Goal: Feedback & Contribution: Leave review/rating

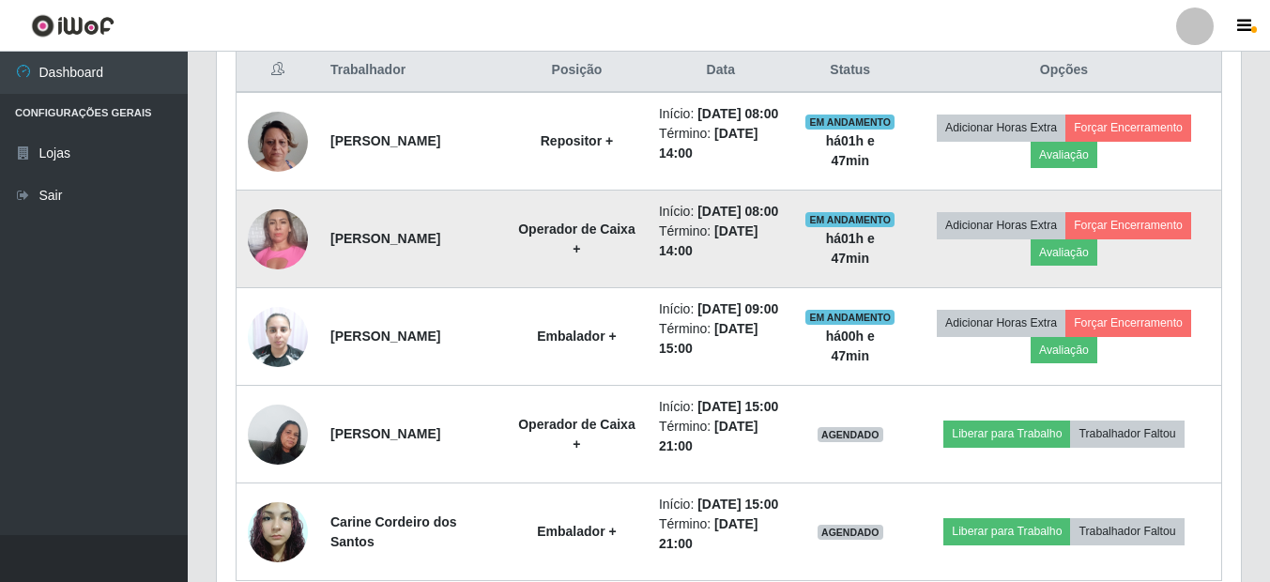
scroll to position [700, 0]
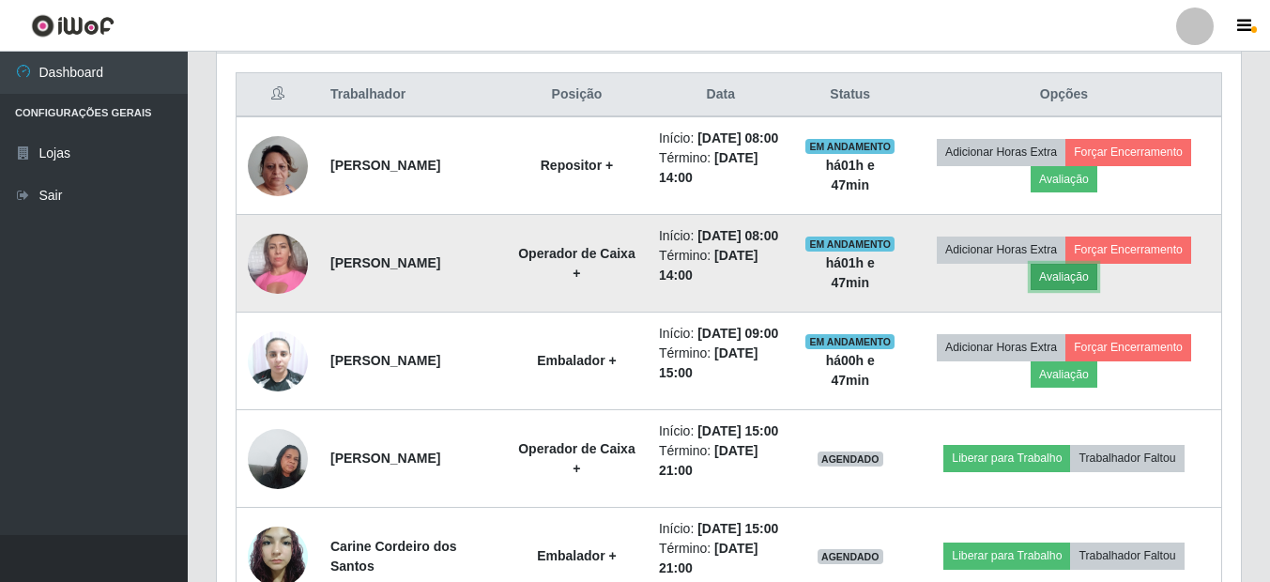
click at [1094, 290] on button "Avaliação" at bounding box center [1064, 277] width 67 height 26
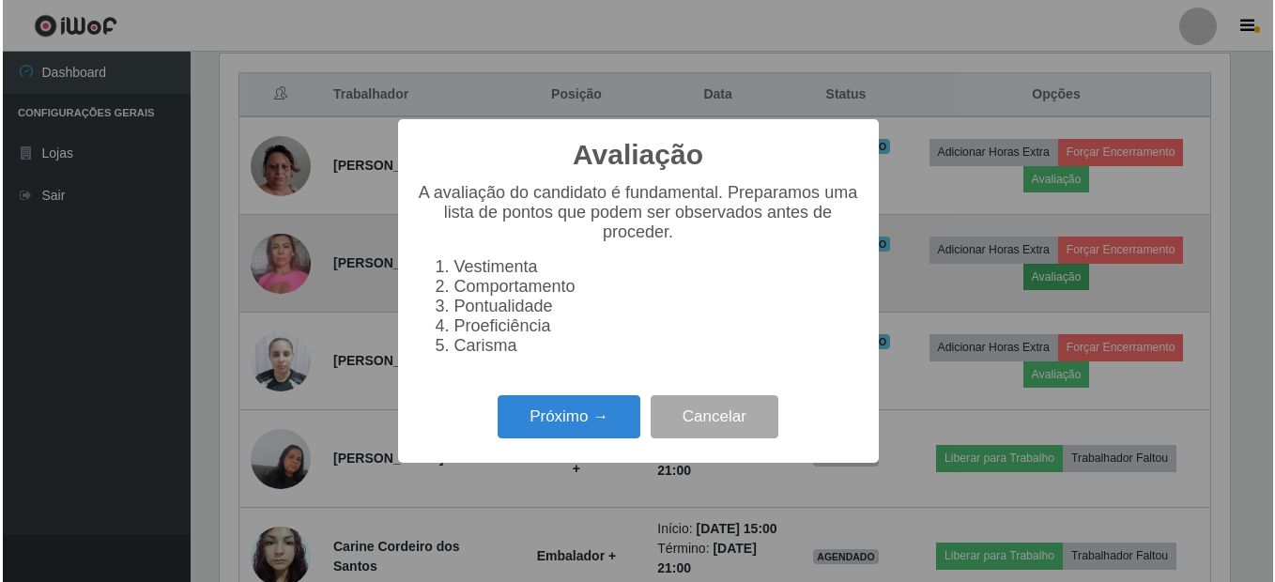
scroll to position [390, 1015]
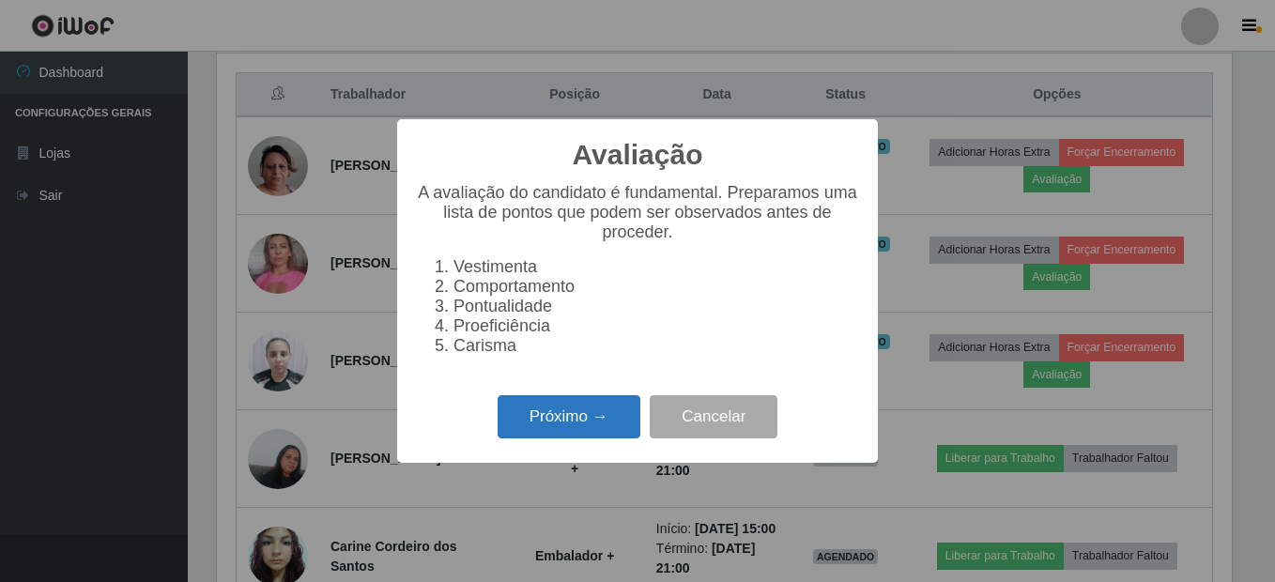
click at [572, 435] on button "Próximo →" at bounding box center [568, 417] width 143 height 44
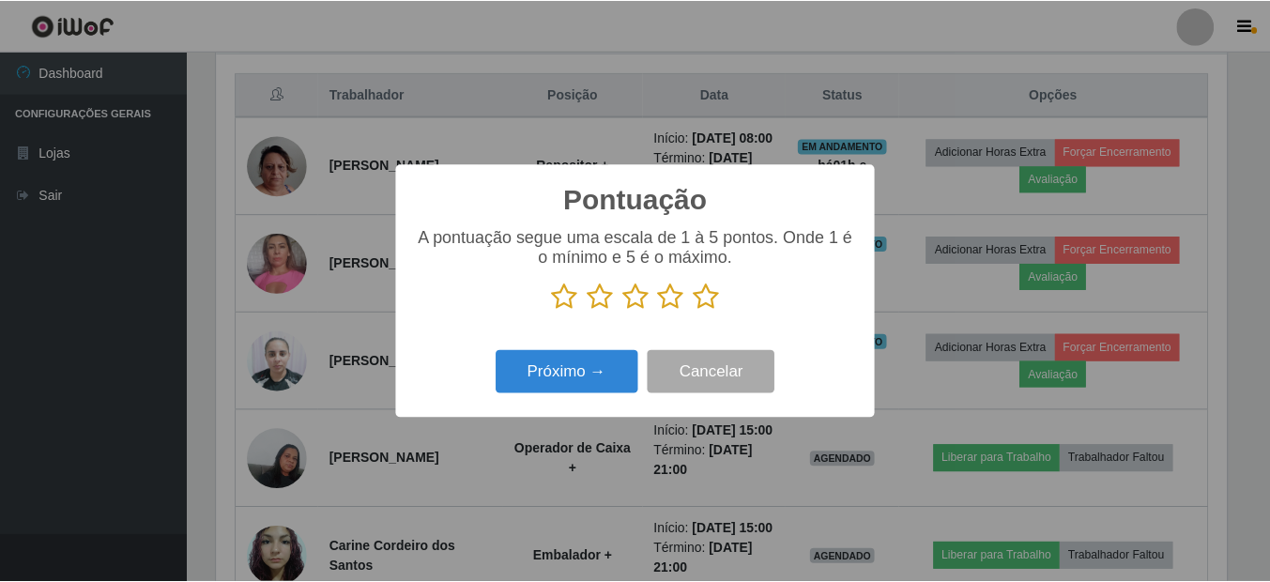
scroll to position [938287, 937662]
click at [963, 205] on div "Pontuação × A pontuação segue uma escala de 1 à 5 pontos. Onde 1 é o mínimo e 5…" at bounding box center [637, 291] width 1275 height 582
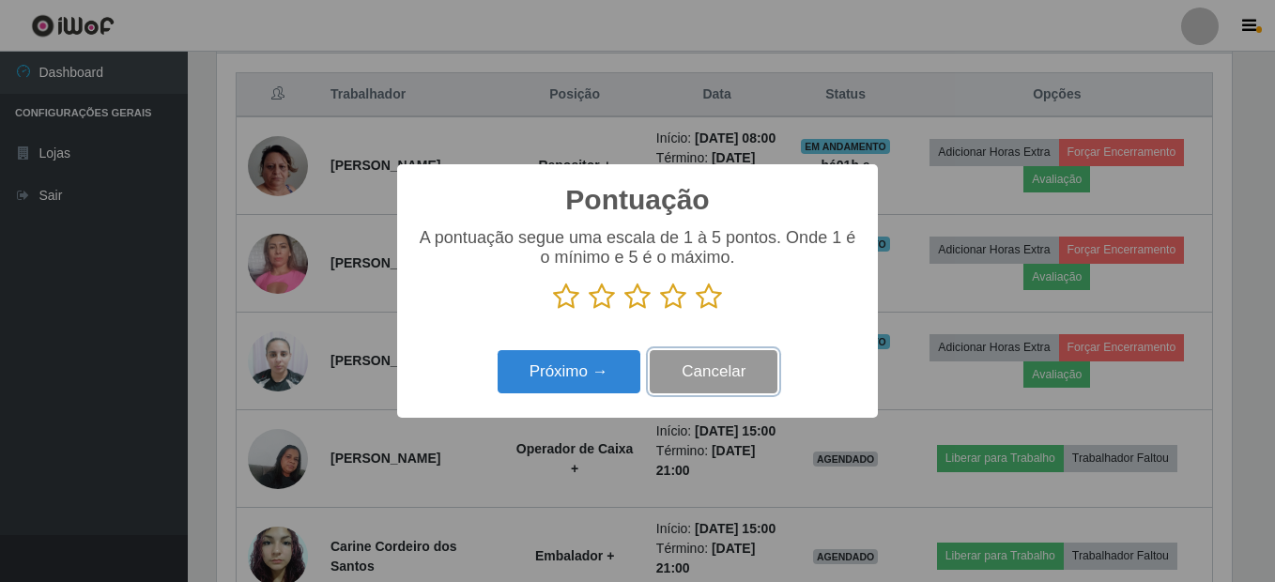
click at [730, 376] on button "Cancelar" at bounding box center [714, 372] width 128 height 44
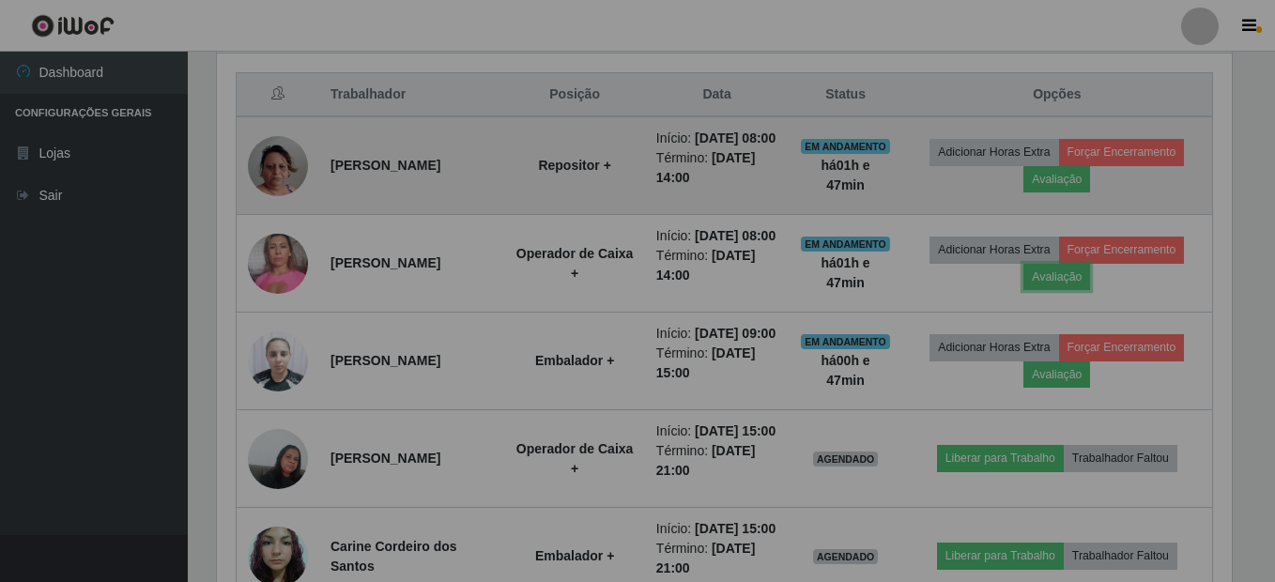
scroll to position [390, 1024]
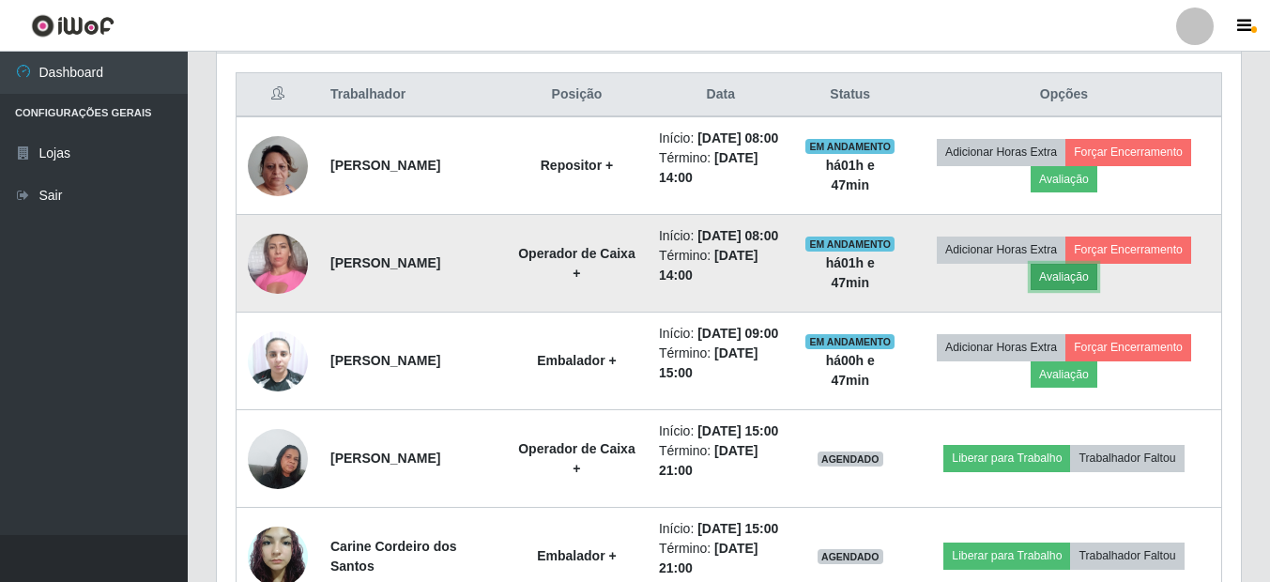
click at [1065, 290] on button "Avaliação" at bounding box center [1064, 277] width 67 height 26
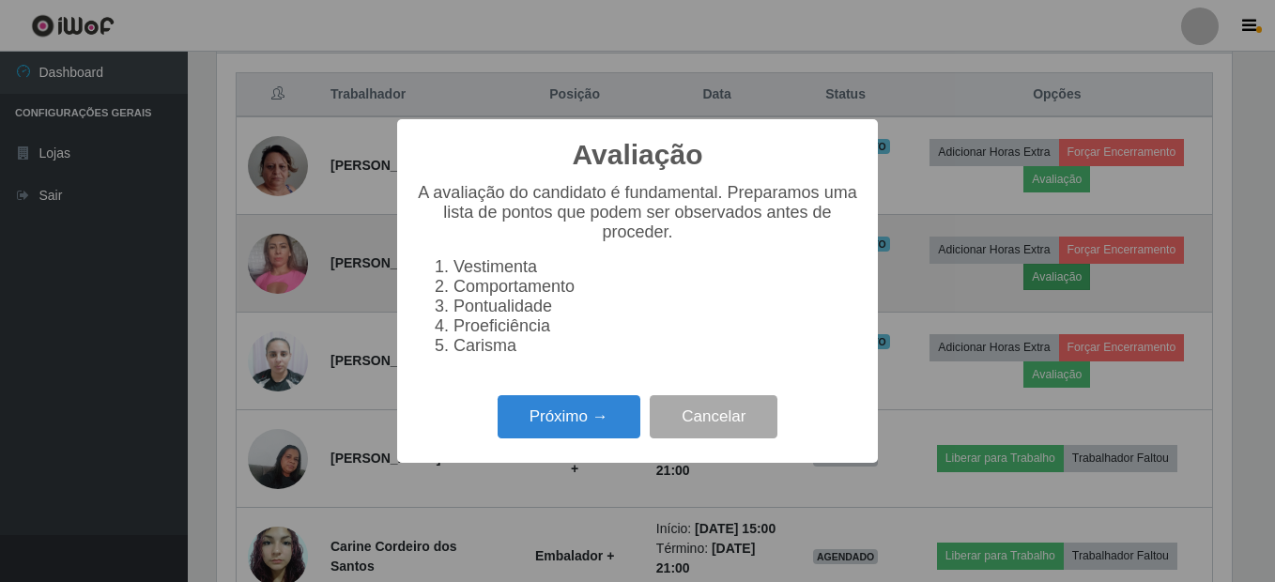
scroll to position [390, 1015]
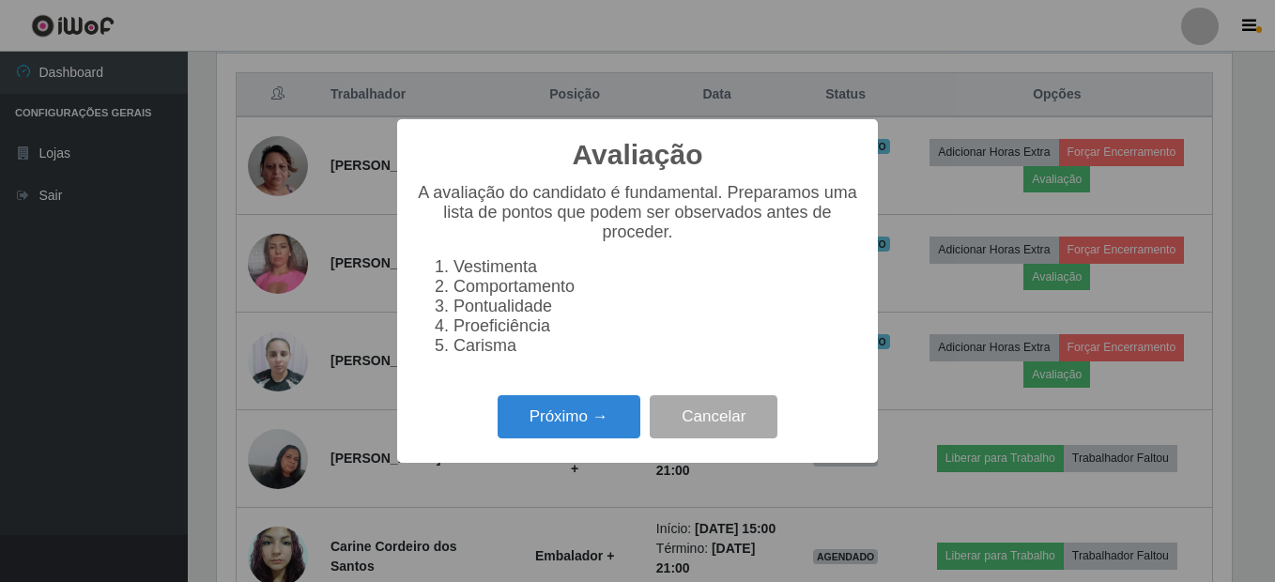
click at [574, 288] on li "Comportamento" at bounding box center [656, 287] width 406 height 20
click at [567, 288] on li "Comportamento" at bounding box center [656, 287] width 406 height 20
click at [485, 289] on li "Comportamento" at bounding box center [656, 287] width 406 height 20
click at [453, 290] on li "Comportamento" at bounding box center [656, 287] width 406 height 20
click at [454, 291] on li "Comportamento" at bounding box center [656, 287] width 406 height 20
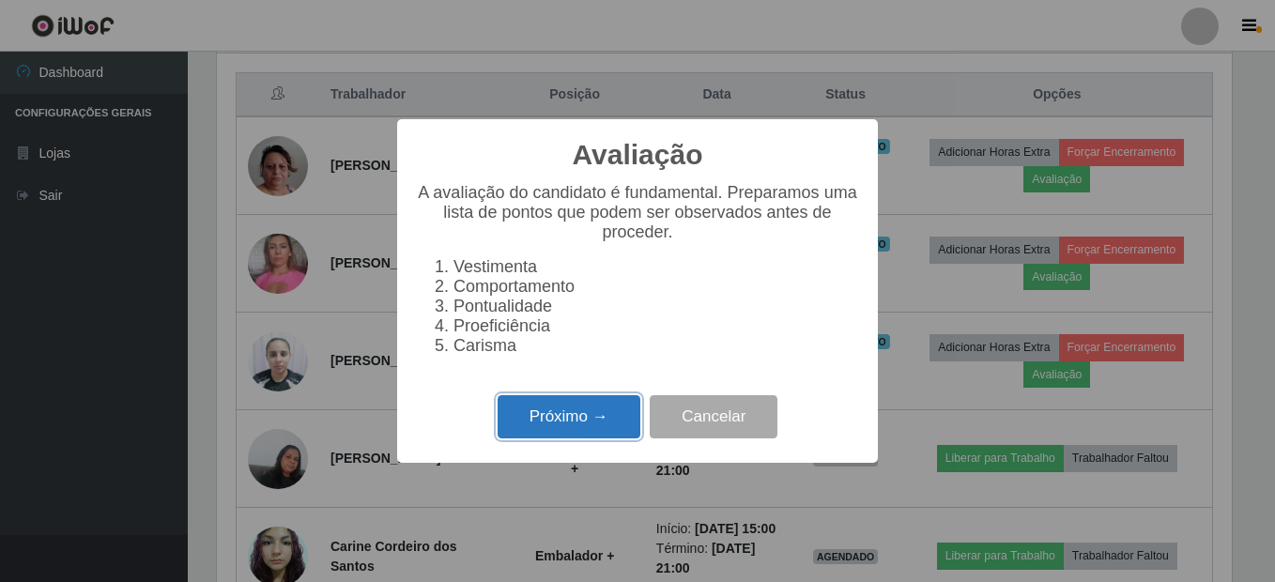
click at [532, 426] on button "Próximo →" at bounding box center [568, 417] width 143 height 44
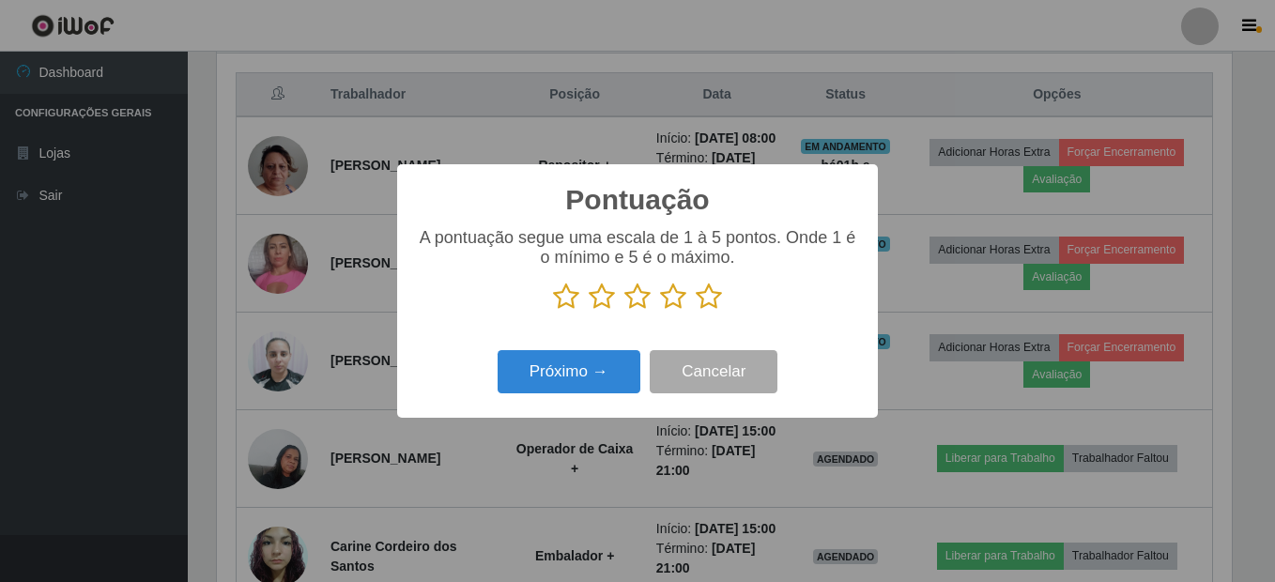
click at [571, 295] on icon at bounding box center [566, 297] width 26 height 28
click at [553, 311] on input "radio" at bounding box center [553, 311] width 0 height 0
click at [605, 294] on icon at bounding box center [602, 297] width 26 height 28
click at [589, 311] on input "radio" at bounding box center [589, 311] width 0 height 0
click at [551, 392] on button "Próximo →" at bounding box center [568, 372] width 143 height 44
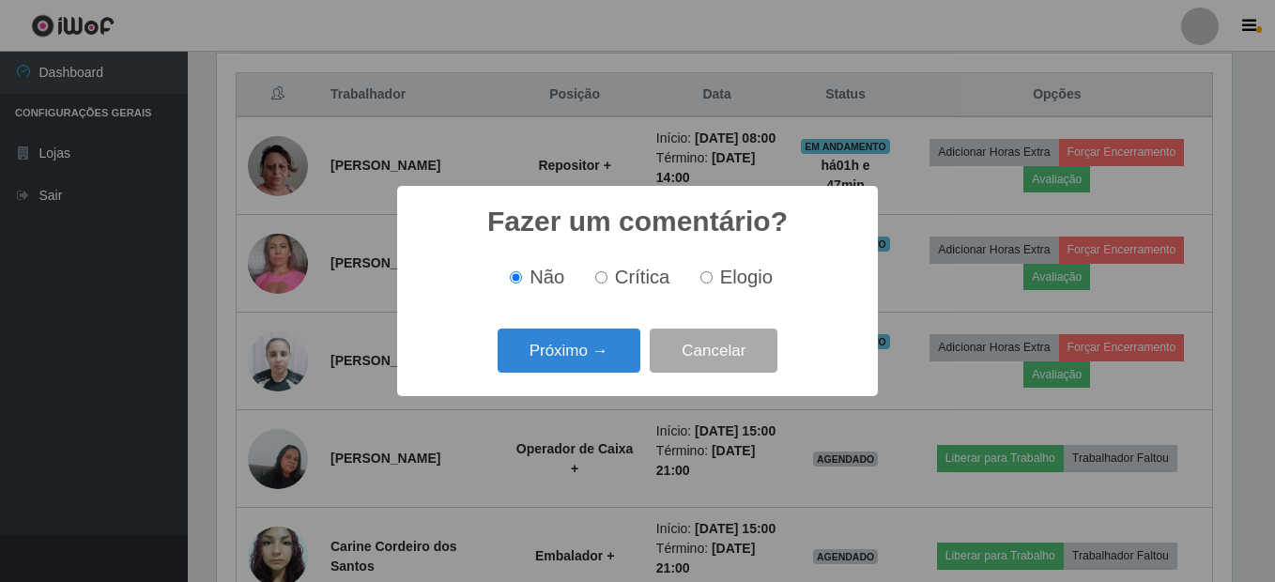
click at [650, 275] on span "Crítica" at bounding box center [642, 277] width 55 height 21
click at [607, 275] on input "Crítica" at bounding box center [601, 277] width 12 height 12
radio input "true"
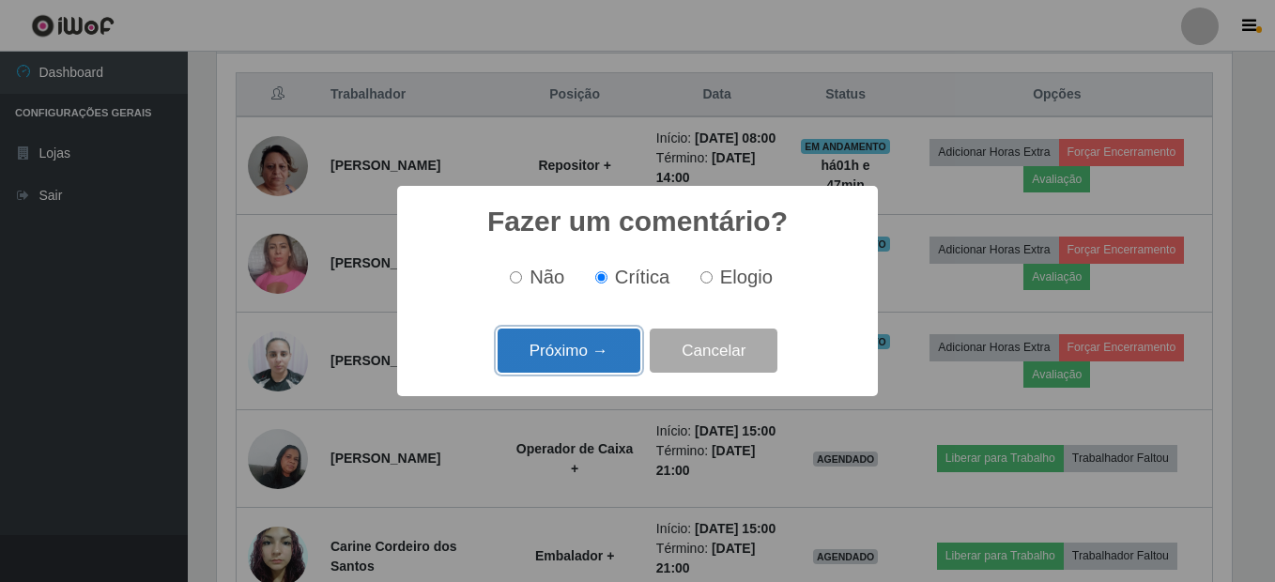
click at [618, 352] on button "Próximo →" at bounding box center [568, 351] width 143 height 44
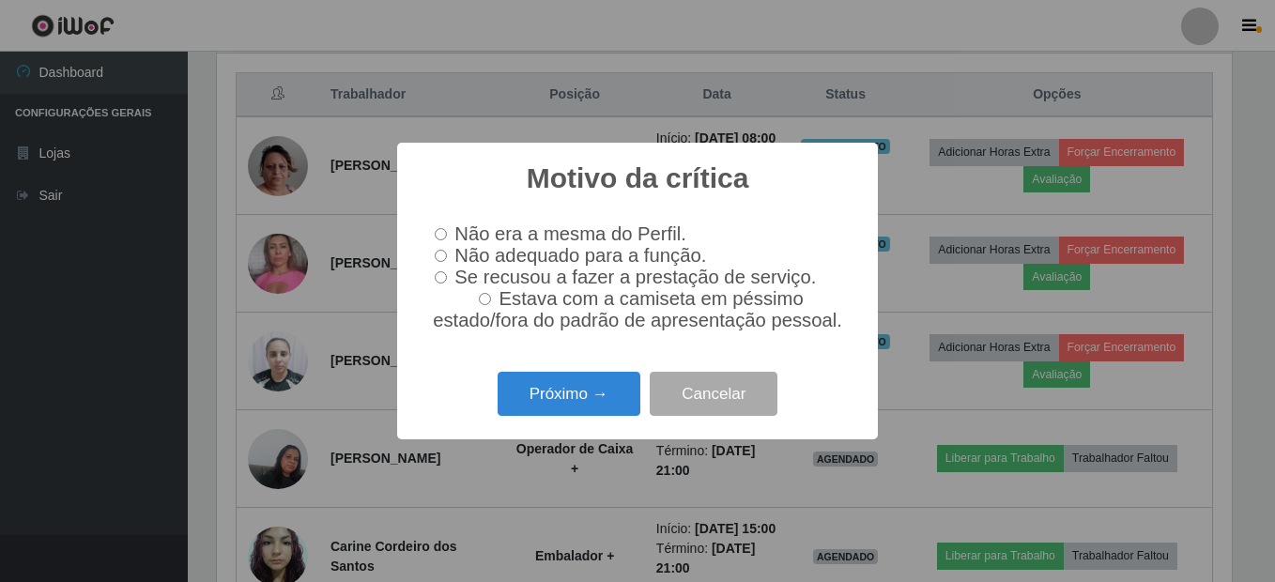
click at [567, 253] on span "Não adequado para a função." at bounding box center [580, 255] width 252 height 21
click at [447, 253] on input "Não adequado para a função." at bounding box center [441, 256] width 12 height 12
radio input "true"
click at [565, 396] on button "Próximo →" at bounding box center [568, 394] width 143 height 44
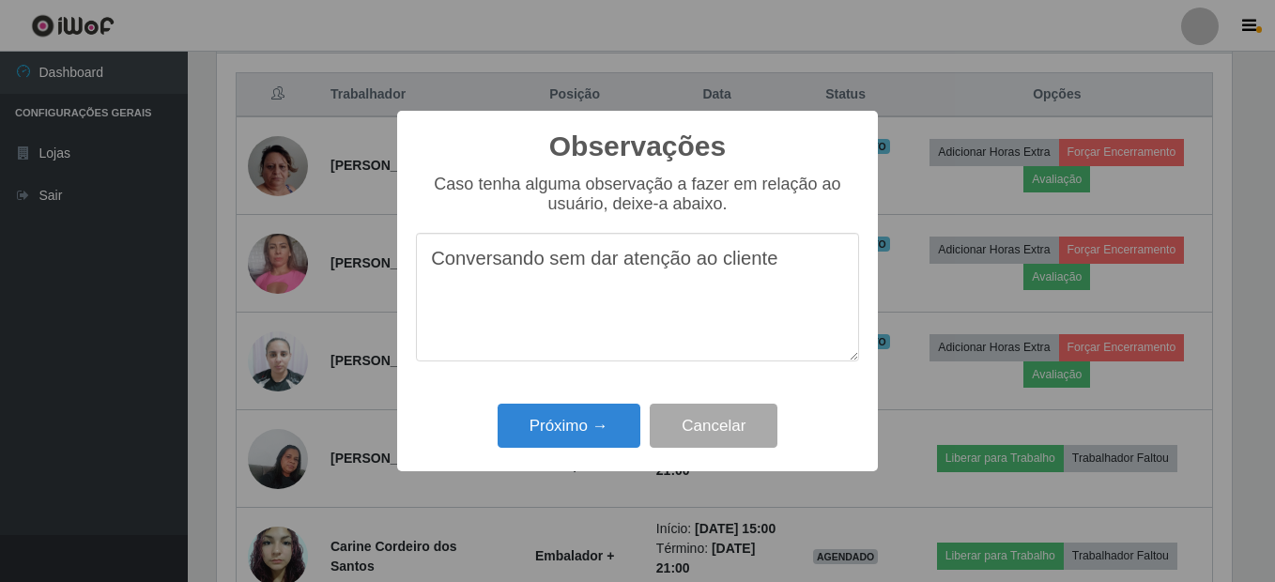
click at [546, 264] on textarea "Conversando sem dar atenção ao cliente" at bounding box center [637, 297] width 443 height 129
click at [618, 299] on textarea "Conversando muito com outro operador ,sem dar atenção ao cliente" at bounding box center [637, 297] width 443 height 129
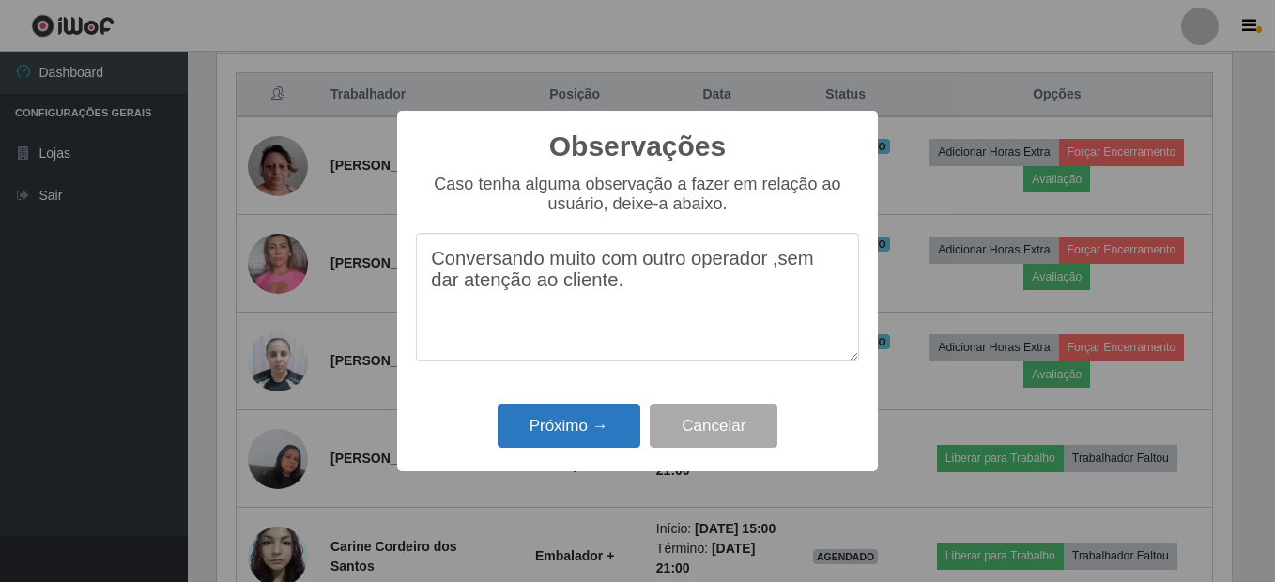
type textarea "Conversando muito com outro operador ,sem dar atenção ao cliente."
click at [588, 429] on button "Próximo →" at bounding box center [568, 426] width 143 height 44
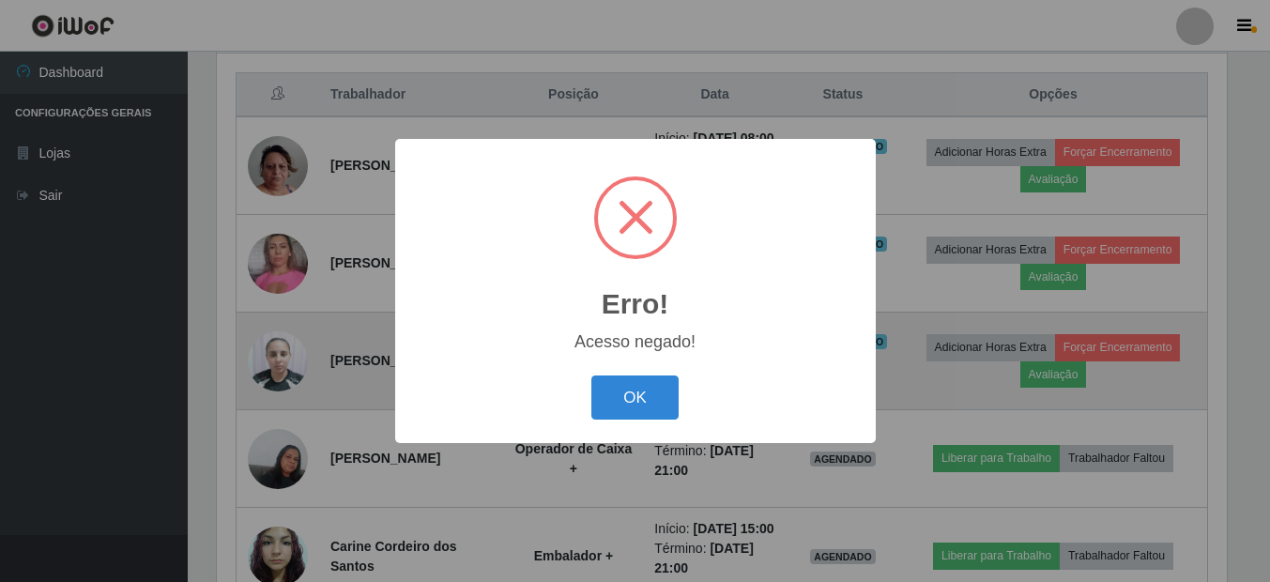
scroll to position [390, 1015]
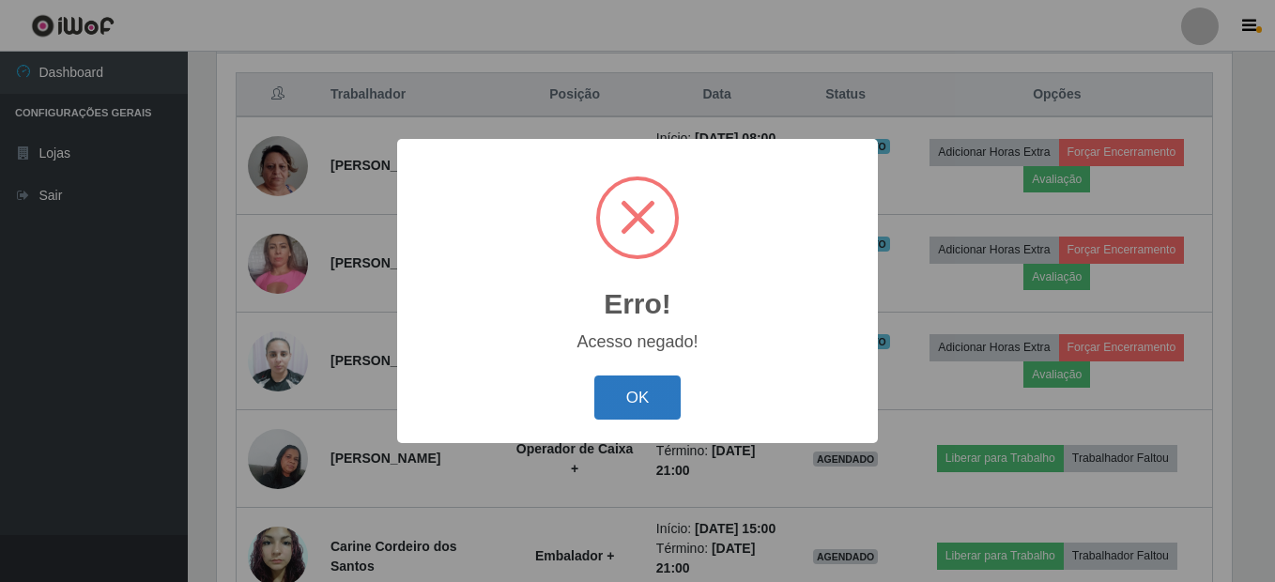
click at [650, 390] on button "OK" at bounding box center [637, 397] width 87 height 44
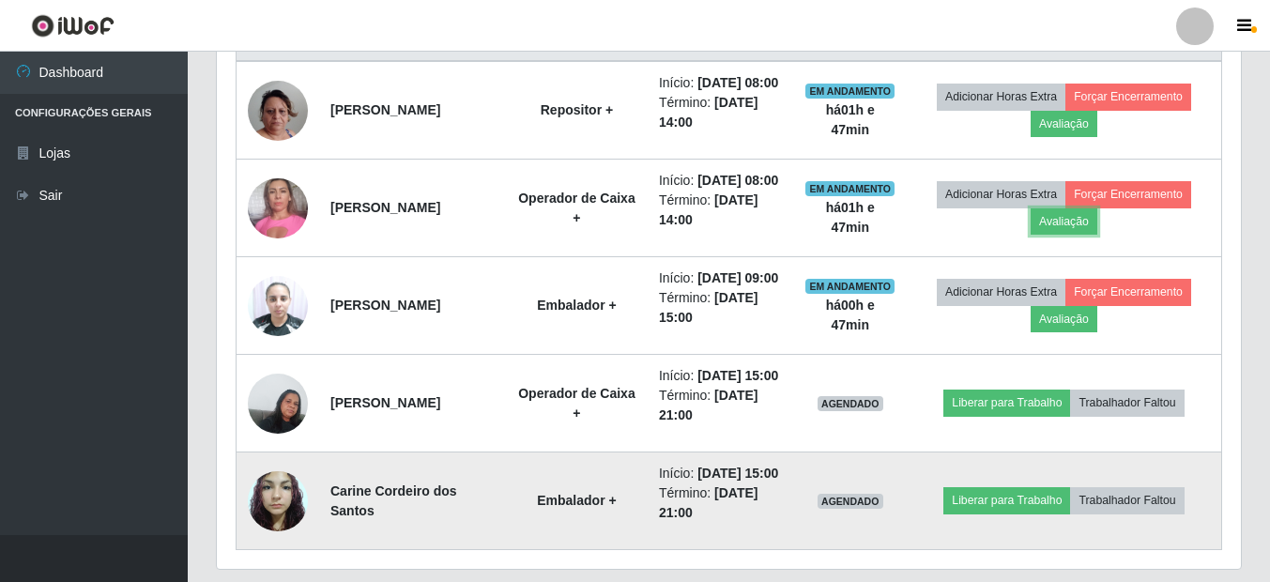
scroll to position [724, 0]
